Goal: Check status: Check status

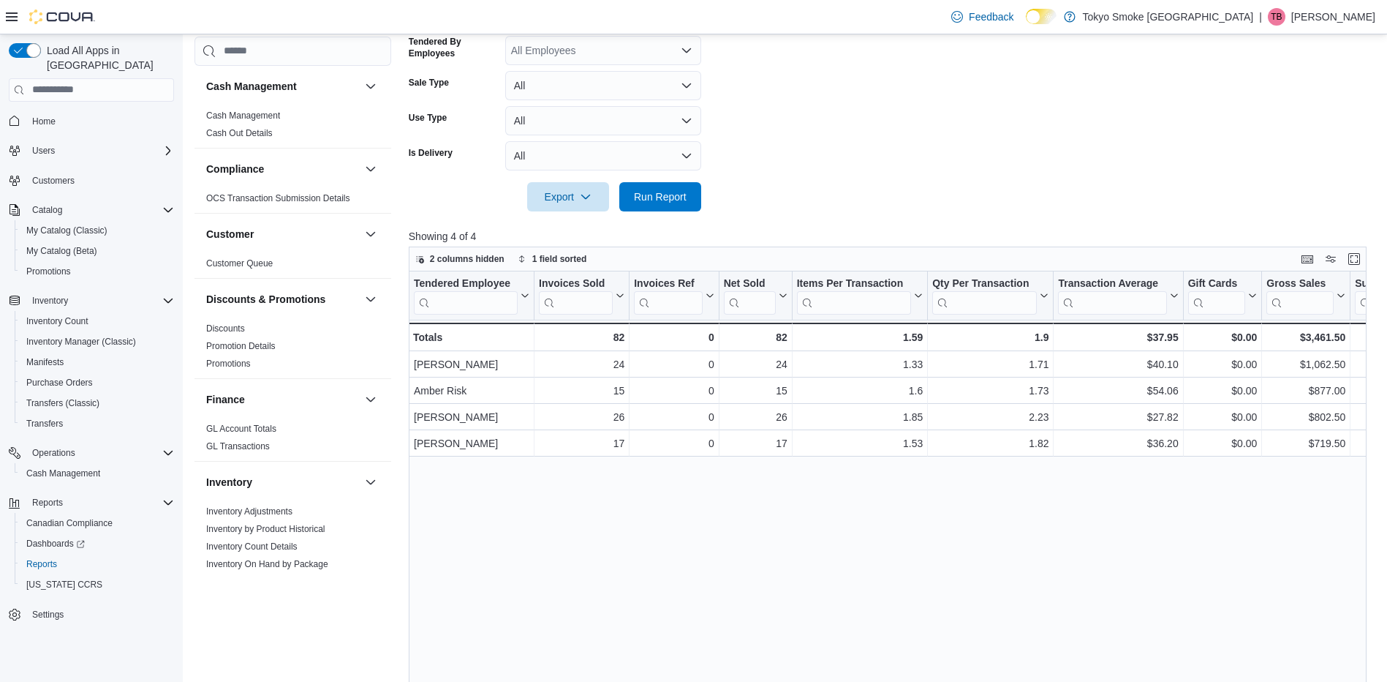
scroll to position [829, 0]
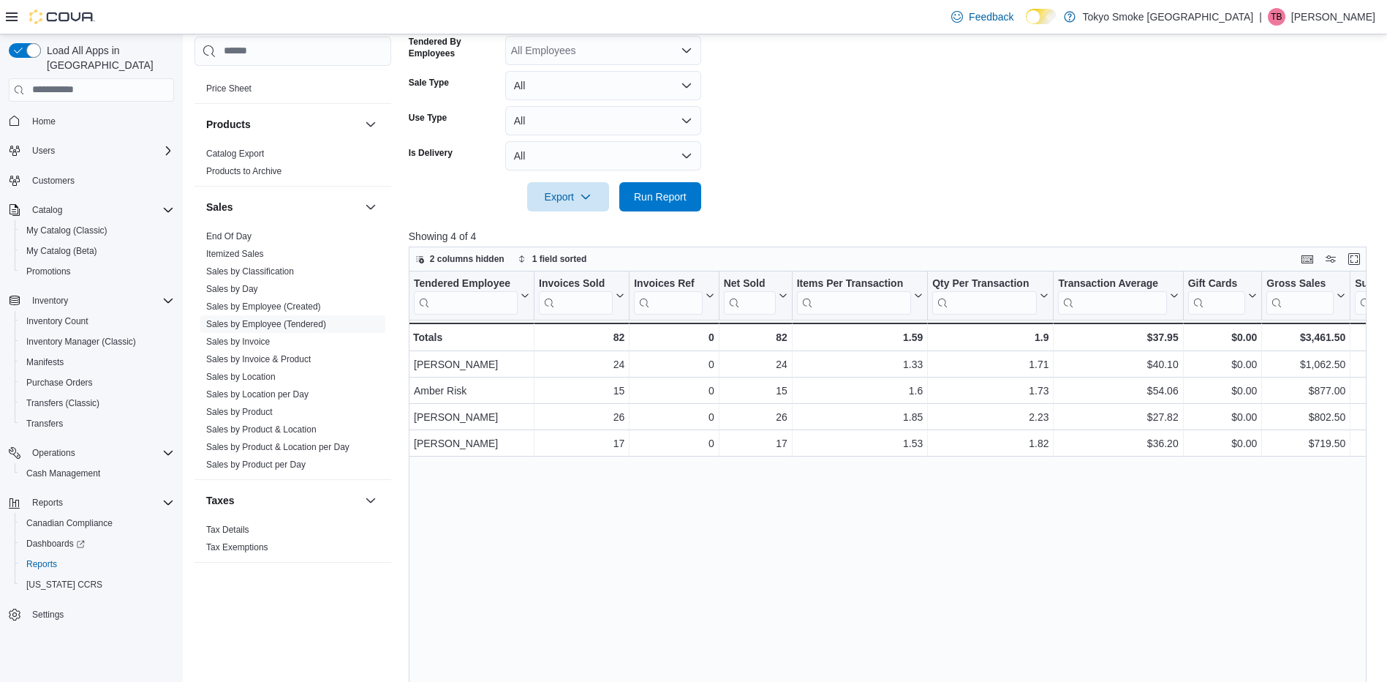
click at [649, 211] on div at bounding box center [893, 220] width 968 height 18
click at [649, 205] on span "Run Report" at bounding box center [660, 195] width 64 height 29
click at [638, 197] on span "Run Report" at bounding box center [660, 196] width 53 height 15
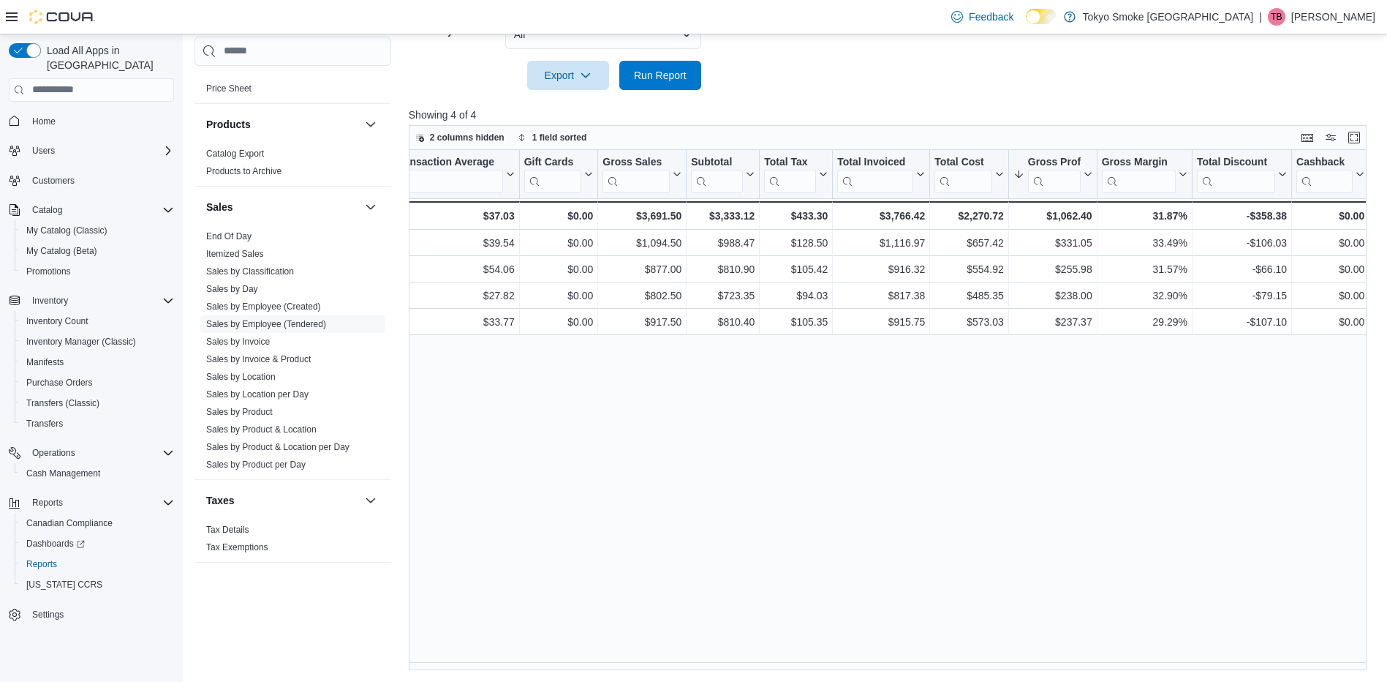
scroll to position [0, 671]
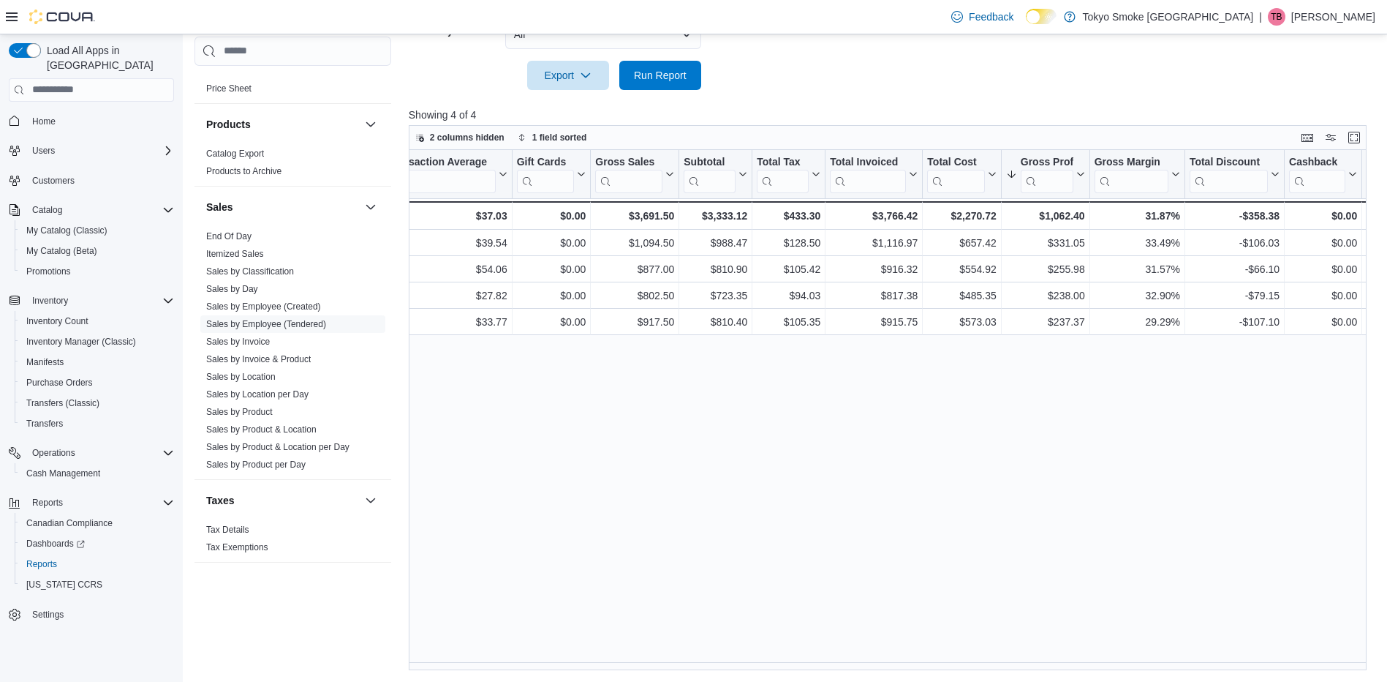
click at [684, 72] on span "Run Report" at bounding box center [660, 74] width 53 height 15
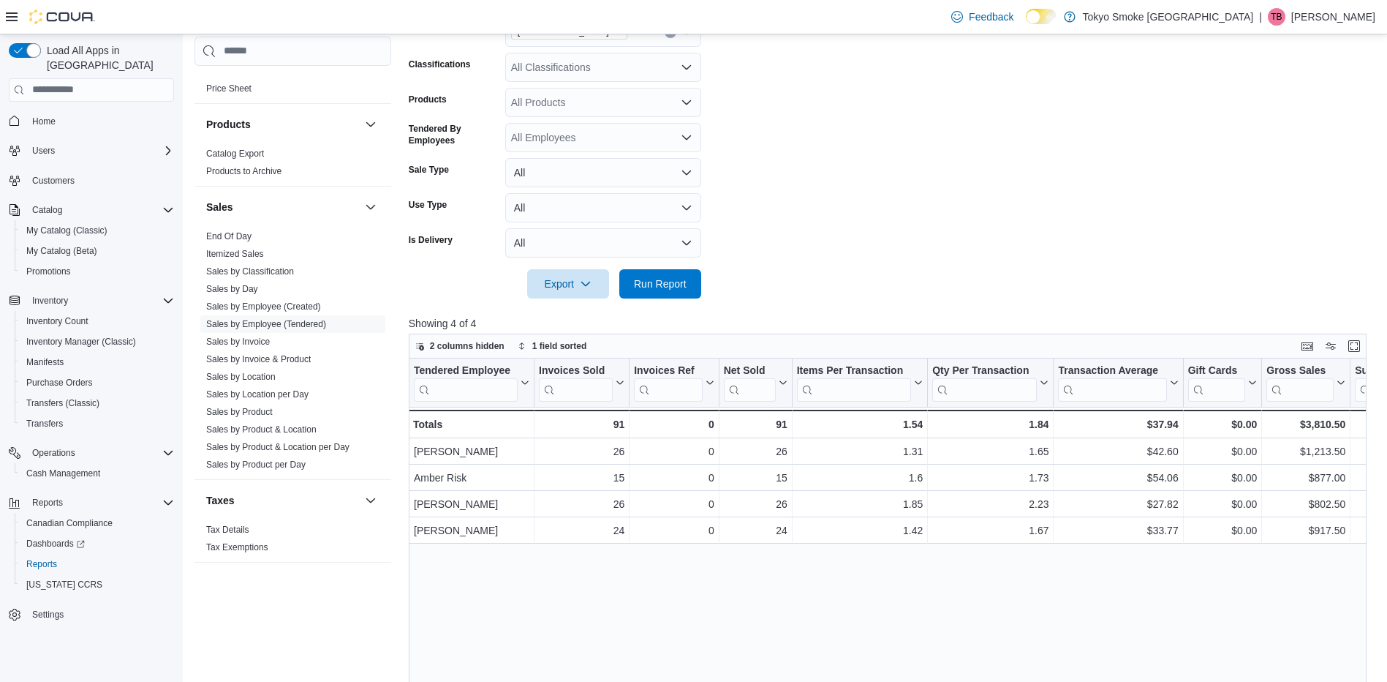
scroll to position [121, 0]
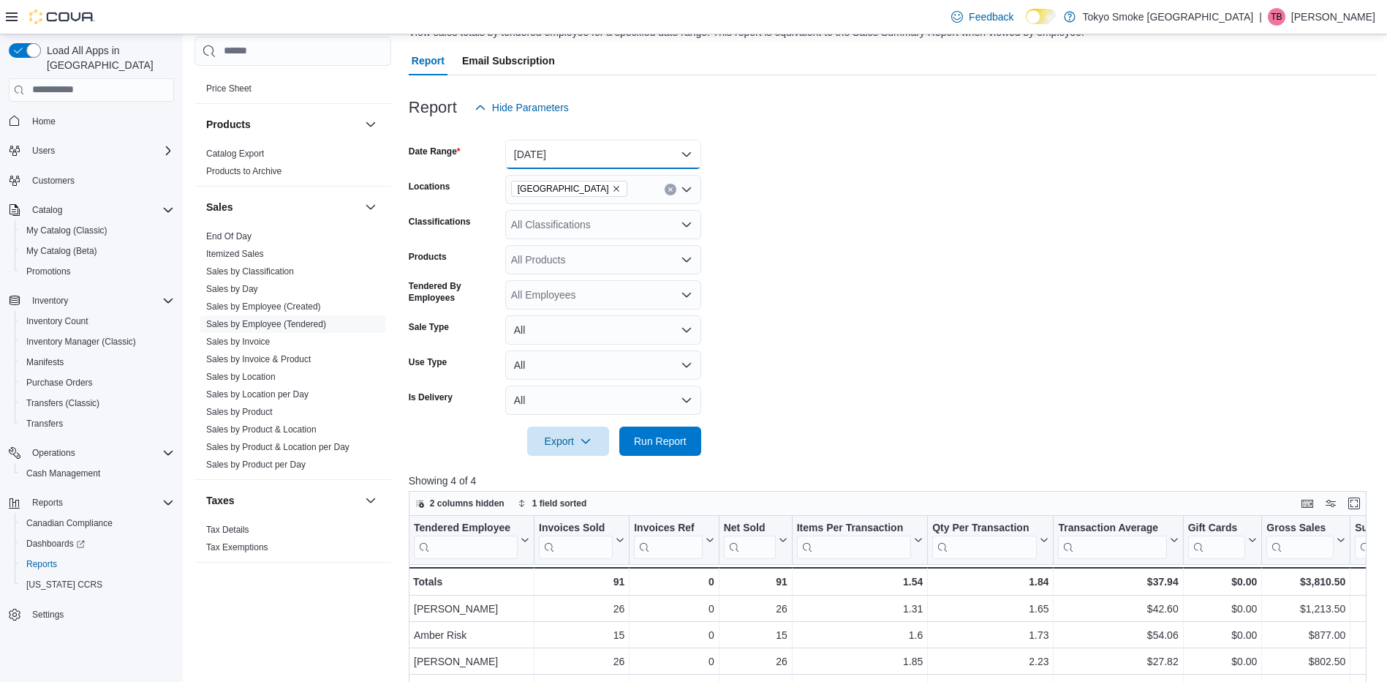
click at [554, 154] on button "[DATE]" at bounding box center [603, 154] width 196 height 29
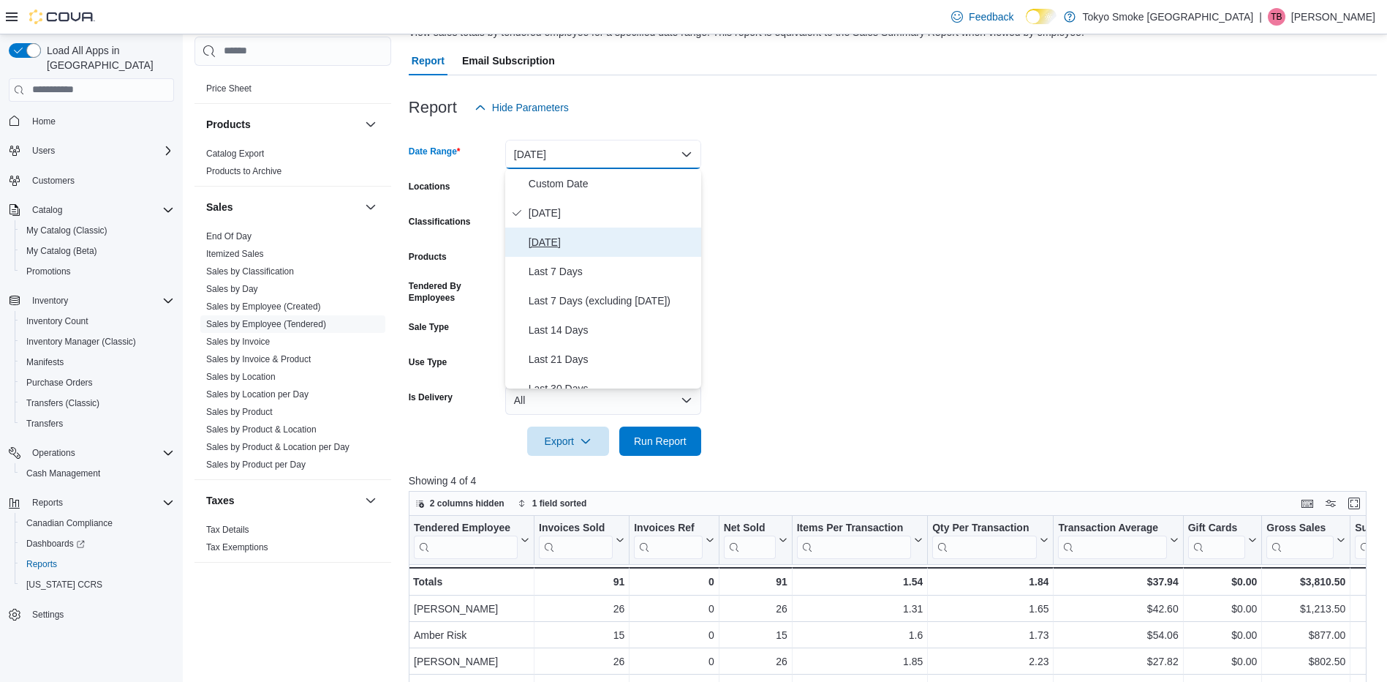
click at [554, 245] on span "[DATE]" at bounding box center [612, 242] width 167 height 18
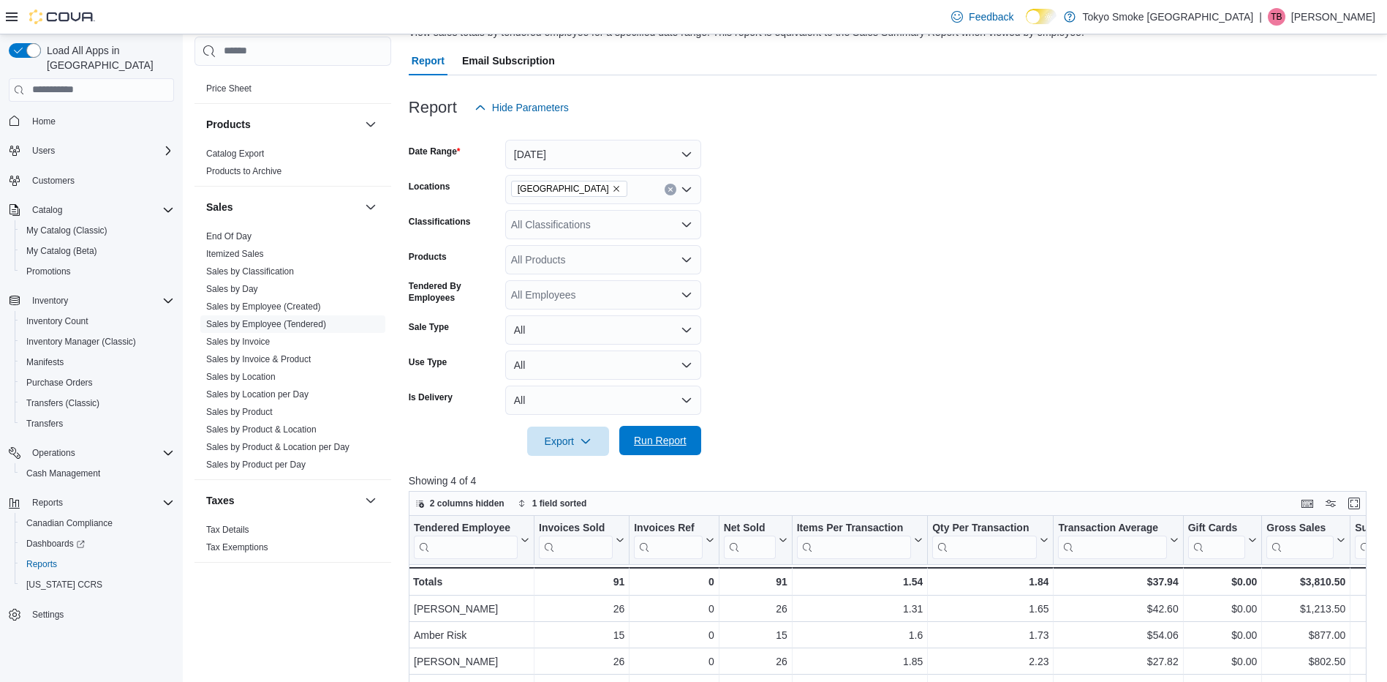
click at [658, 432] on span "Run Report" at bounding box center [660, 440] width 64 height 29
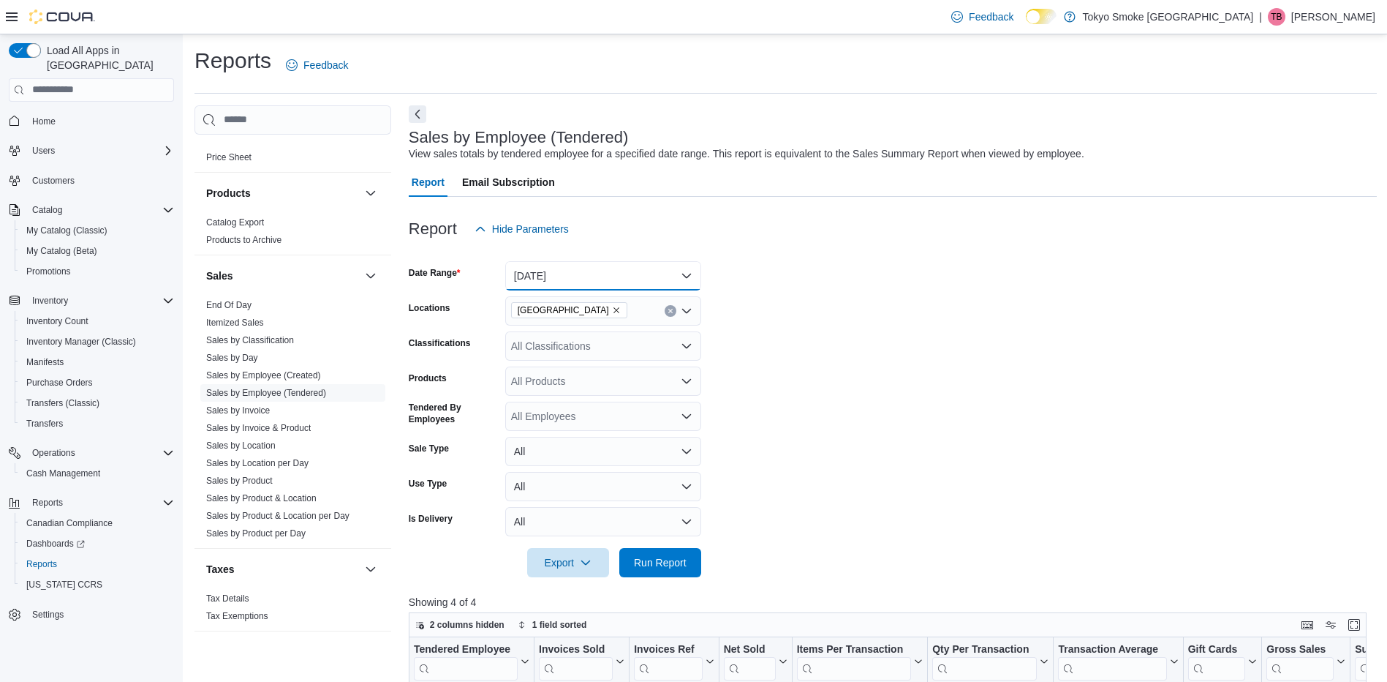
click at [638, 279] on button "[DATE]" at bounding box center [603, 275] width 196 height 29
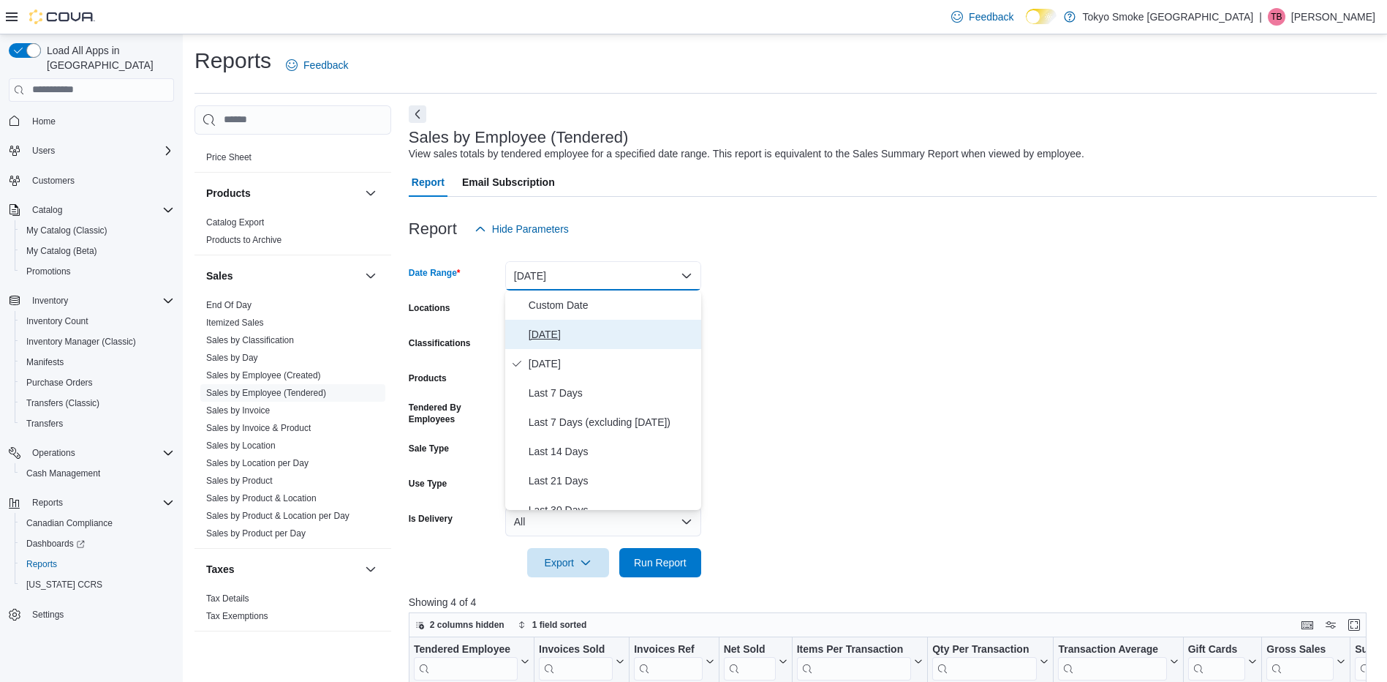
click at [567, 333] on span "[DATE]" at bounding box center [612, 334] width 167 height 18
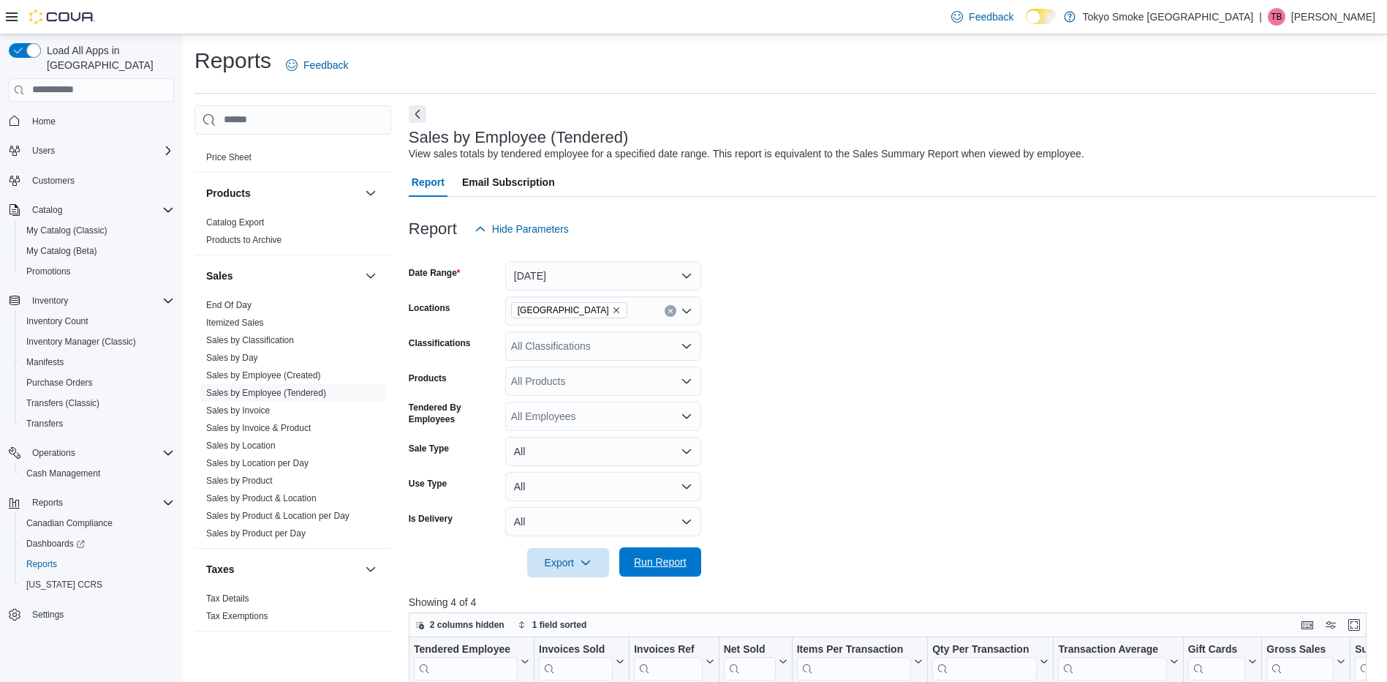
click at [682, 569] on span "Run Report" at bounding box center [660, 561] width 64 height 29
click at [696, 557] on button "Run Report" at bounding box center [660, 561] width 82 height 29
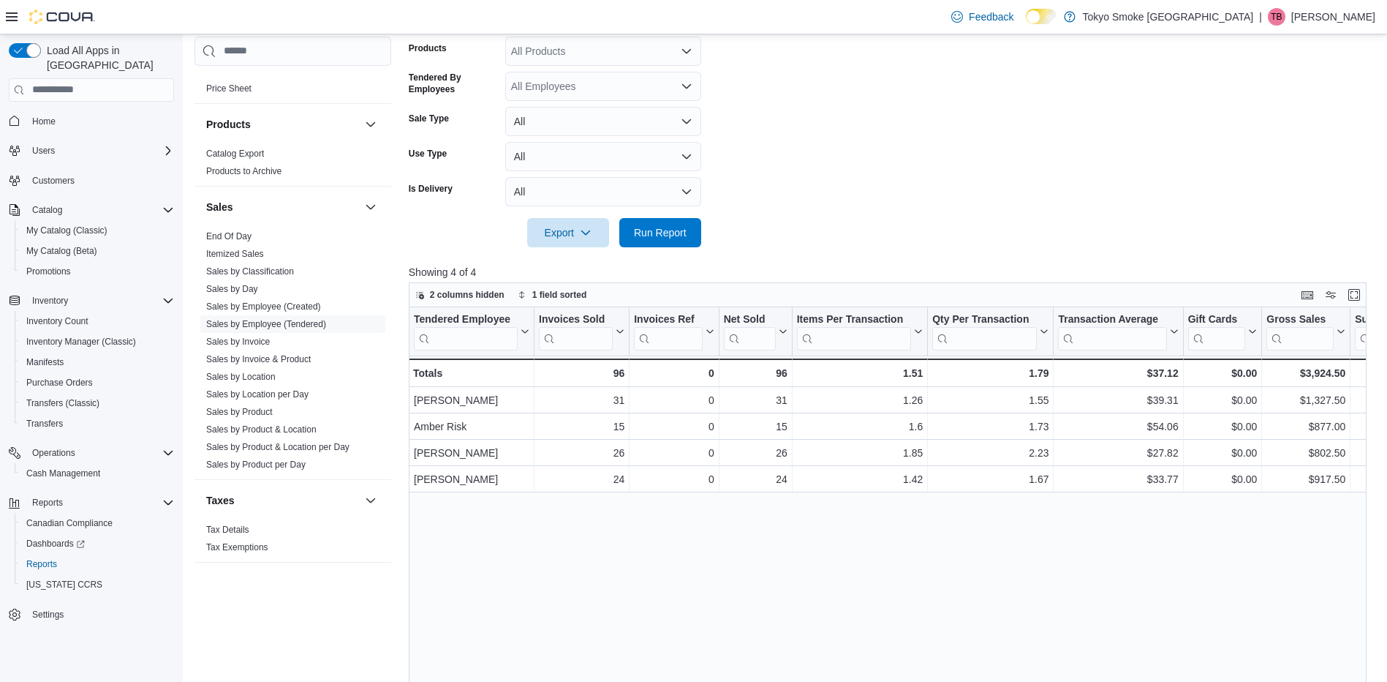
scroll to position [366, 0]
